Goal: Task Accomplishment & Management: Use online tool/utility

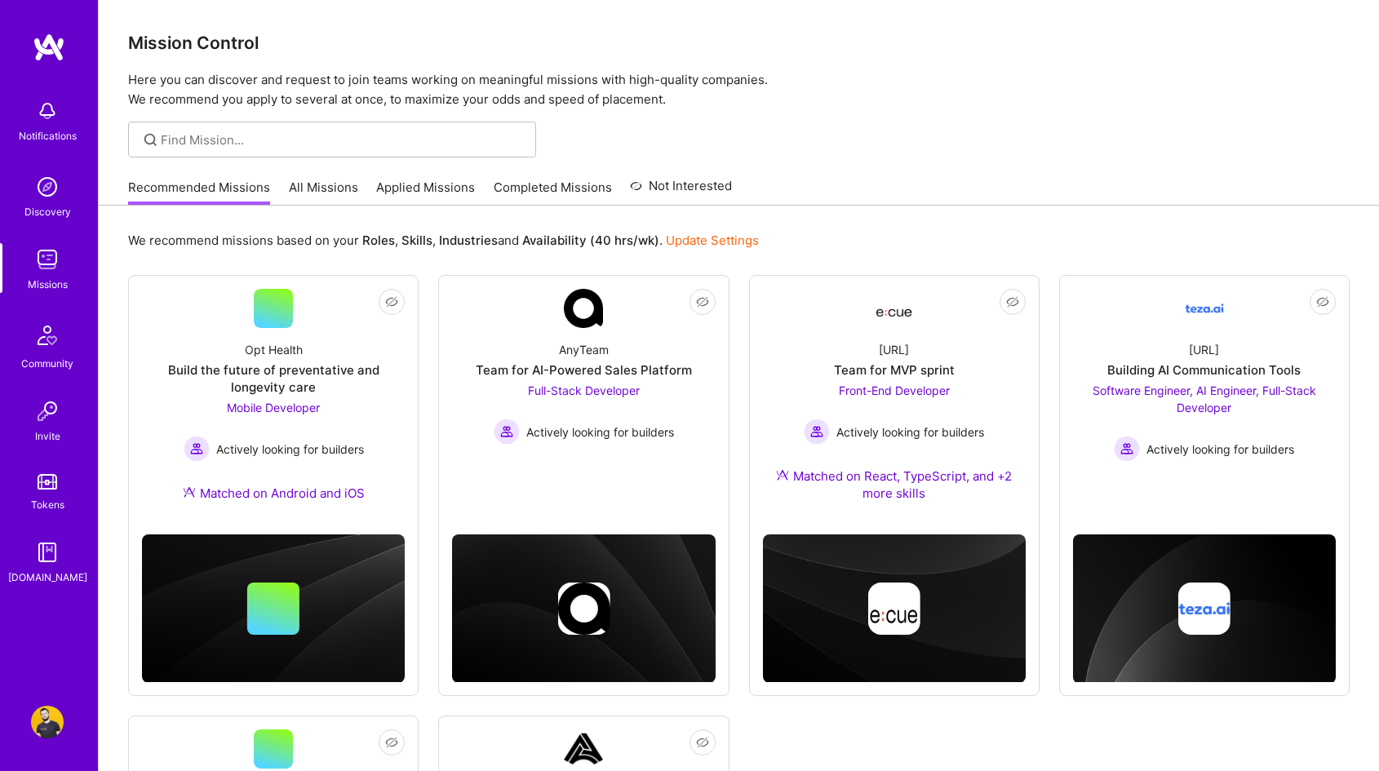
click at [312, 203] on link "All Missions" at bounding box center [323, 192] width 69 height 27
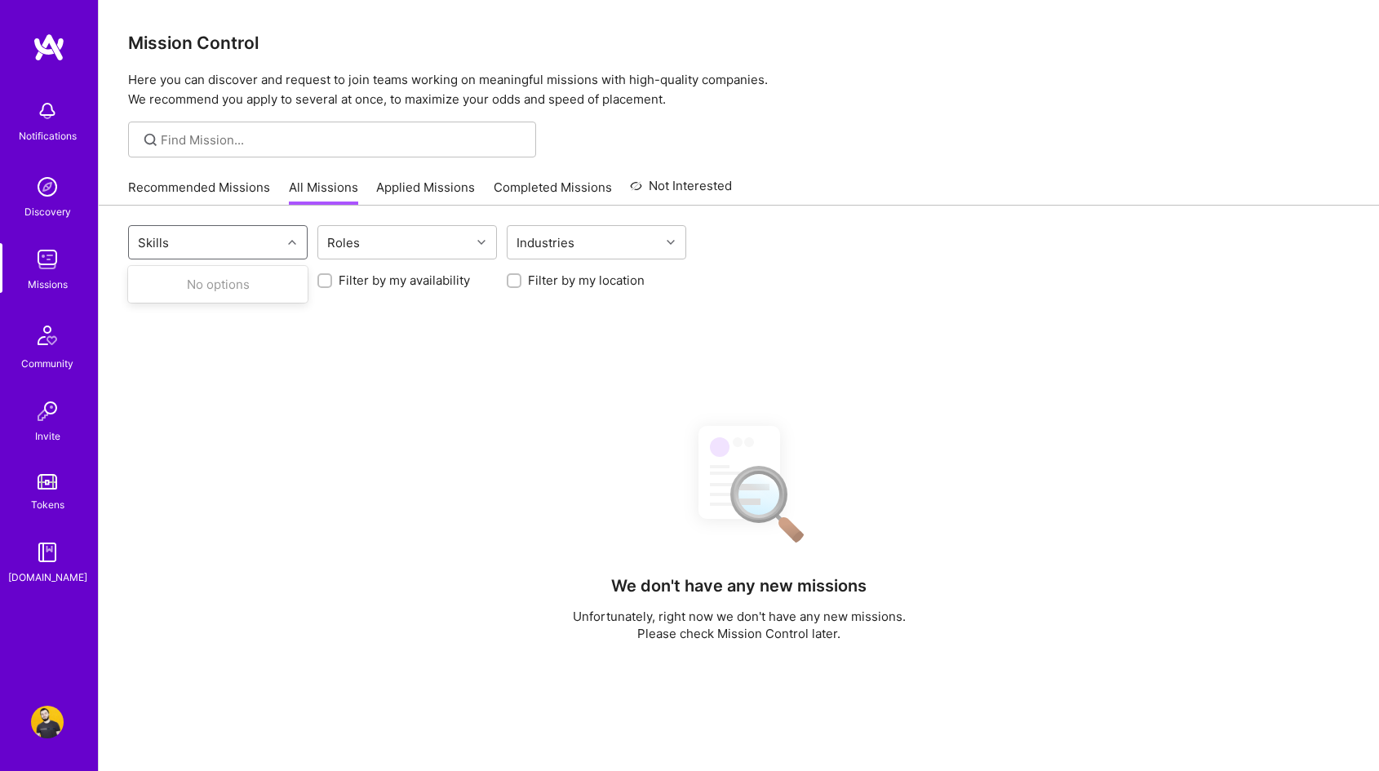
click at [229, 247] on div "Skills" at bounding box center [205, 242] width 153 height 33
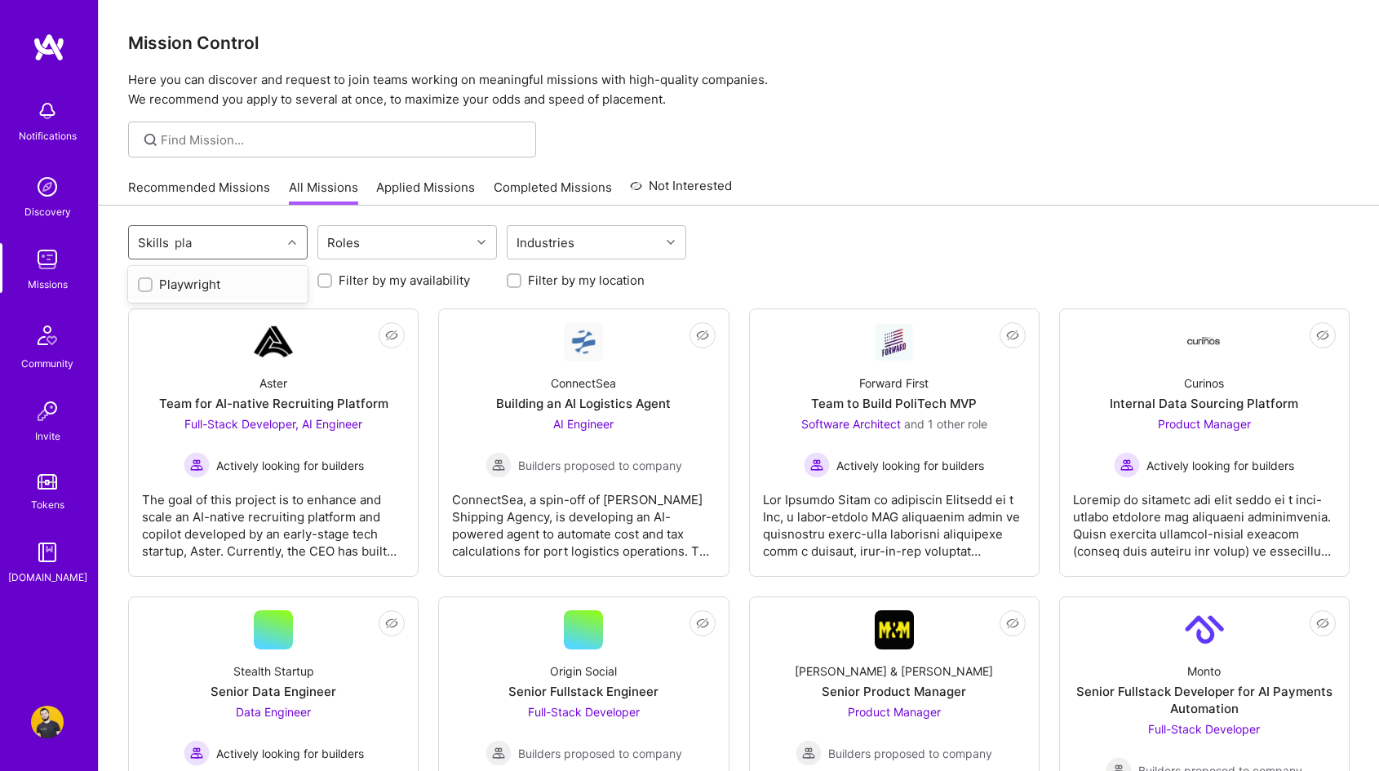
type input "play"
click at [207, 286] on div "Playwright" at bounding box center [218, 284] width 160 height 17
checkbox input "true"
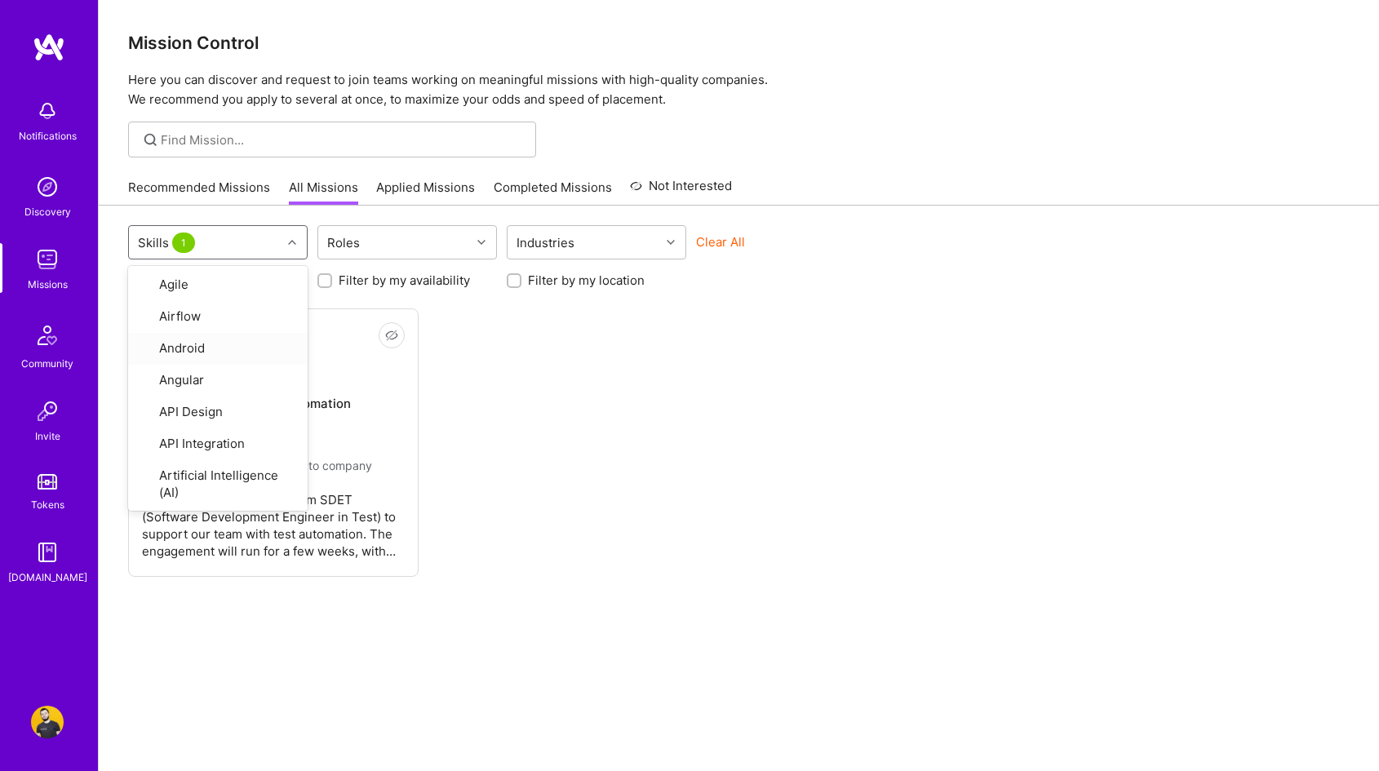
click at [486, 392] on div "Not Interested MedArrive SDET for Test Automation QA Engineer Builders proposed…" at bounding box center [739, 442] width 1222 height 268
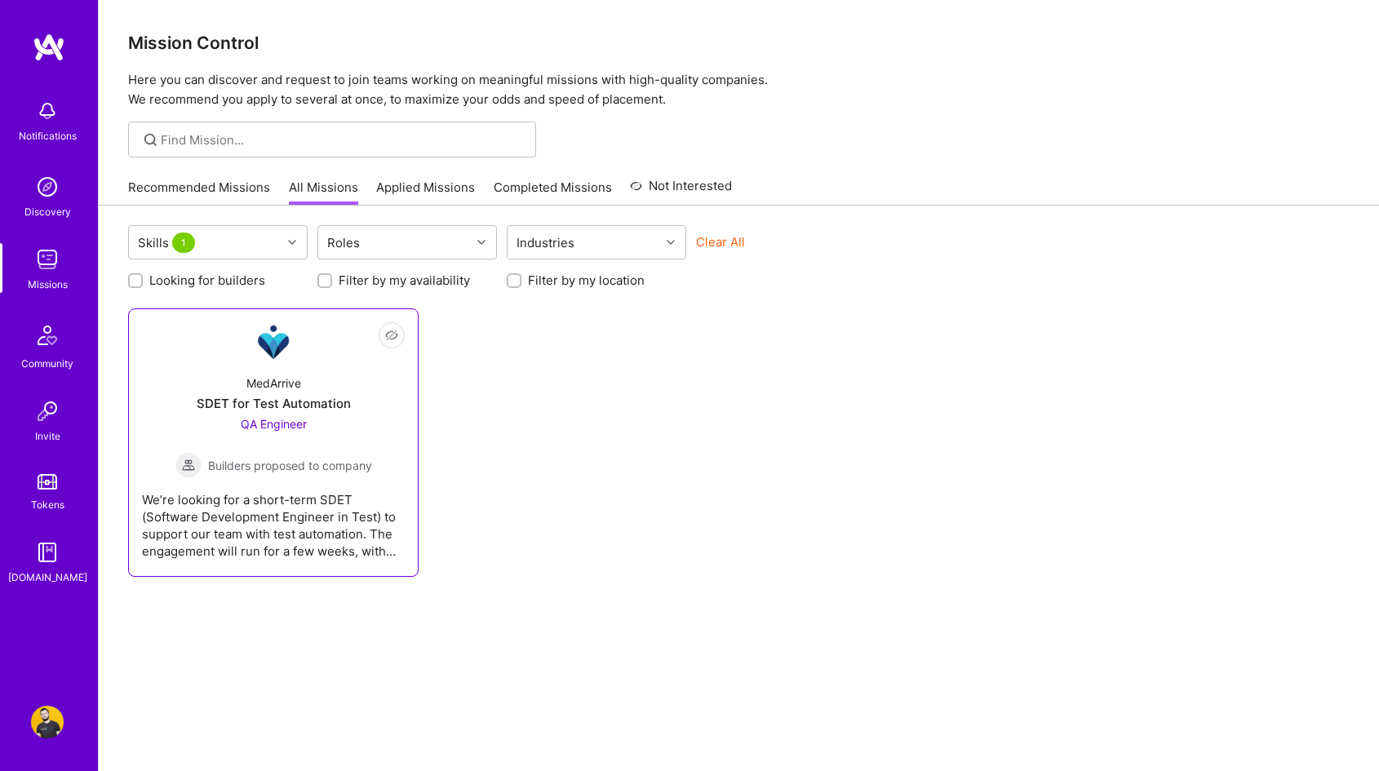
click at [349, 397] on div "MedArrive SDET for Test Automation QA Engineer Builders proposed to company" at bounding box center [273, 420] width 263 height 117
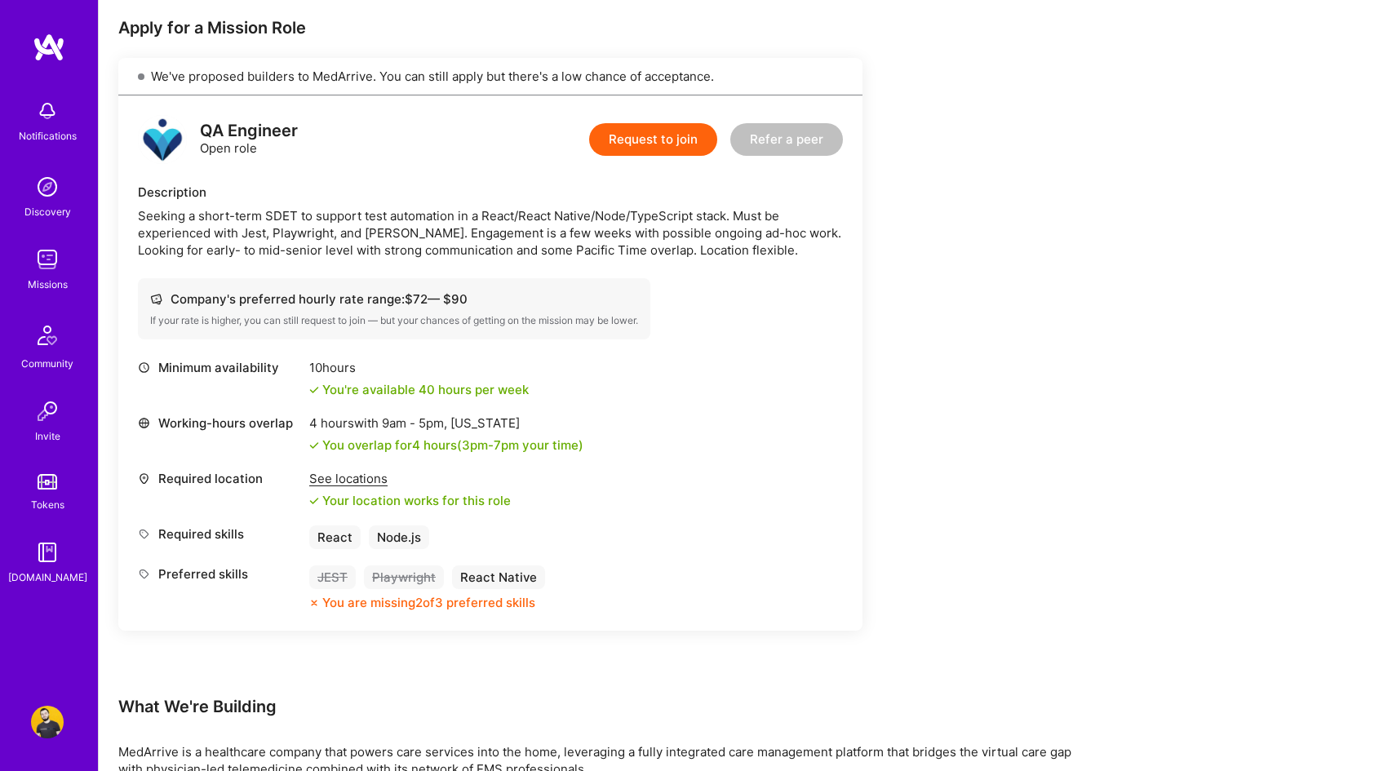
scroll to position [333, 0]
